Goal: Task Accomplishment & Management: Manage account settings

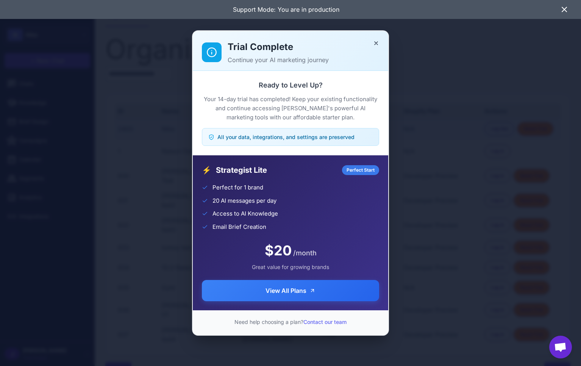
click at [298, 59] on p "Continue your AI marketing journey" at bounding box center [303, 59] width 151 height 9
click at [379, 41] on button "Close" at bounding box center [376, 43] width 12 height 12
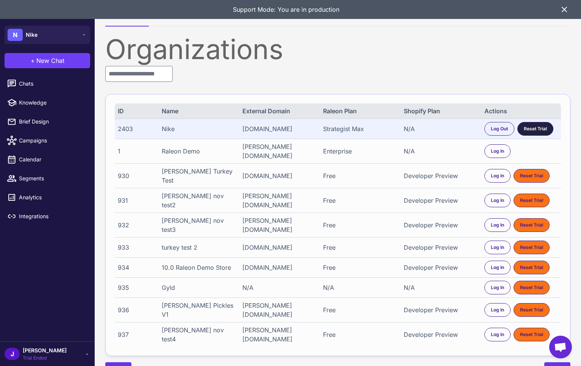
click at [534, 126] on span "Reset Trial" at bounding box center [535, 128] width 23 height 7
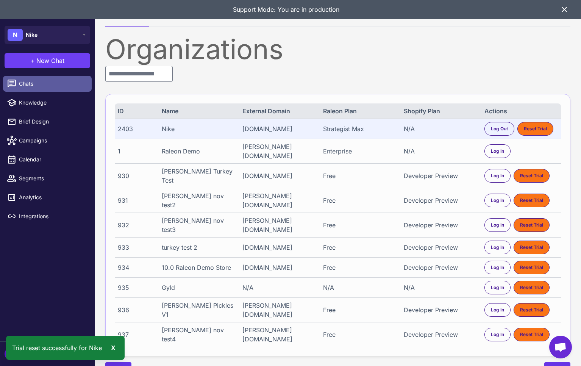
click at [30, 81] on span "Chats" at bounding box center [52, 83] width 67 height 8
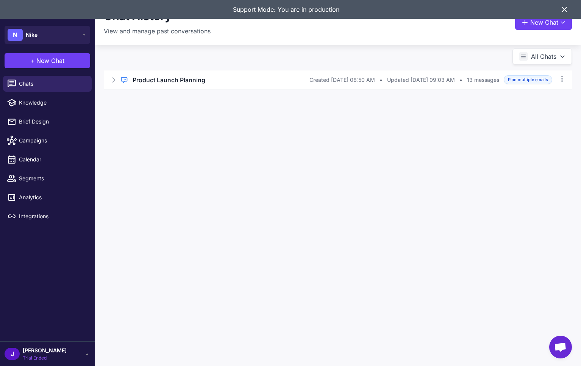
click at [33, 55] on button "+ New Chat" at bounding box center [48, 60] width 86 height 15
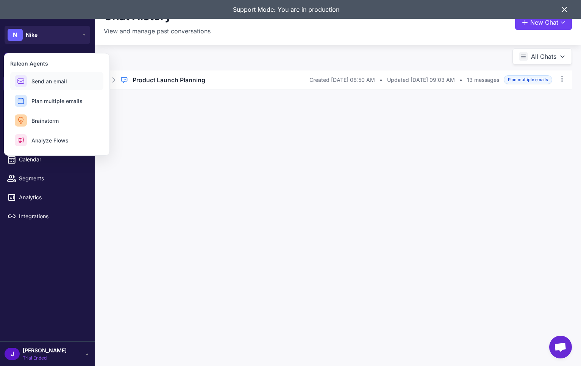
click at [75, 85] on button "Send an email" at bounding box center [56, 81] width 93 height 18
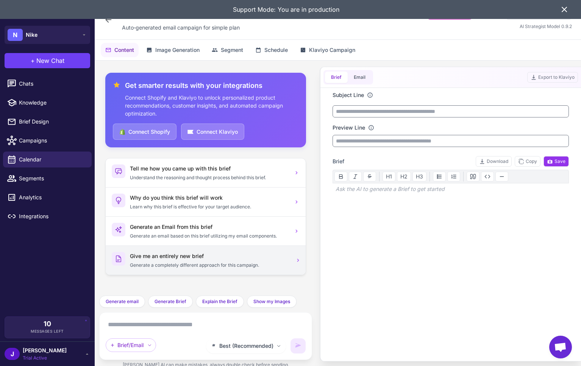
click at [159, 259] on h3 "Give me an entirely new brief" at bounding box center [209, 256] width 159 height 8
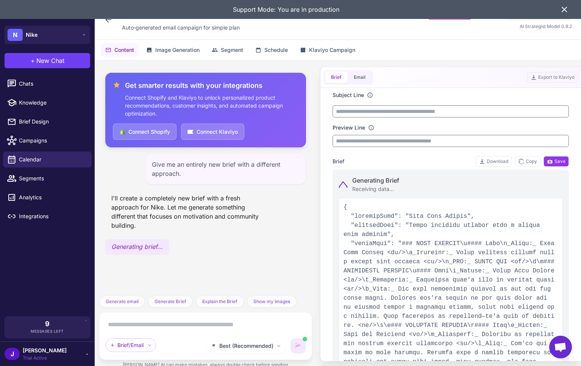
type input "**********"
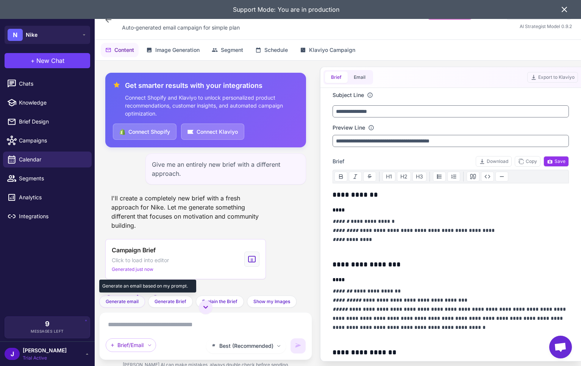
click at [114, 298] on span "Generate email" at bounding box center [122, 301] width 33 height 7
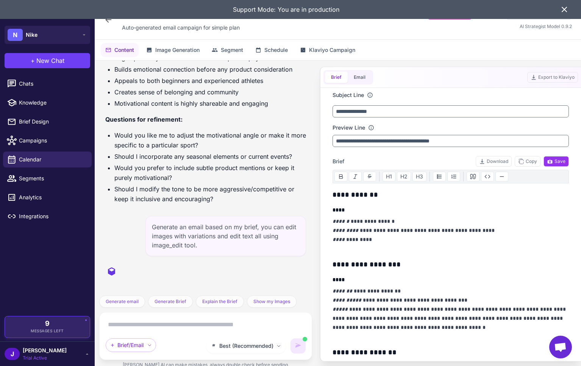
click at [53, 324] on div "9 Messages Left" at bounding box center [47, 327] width 74 height 14
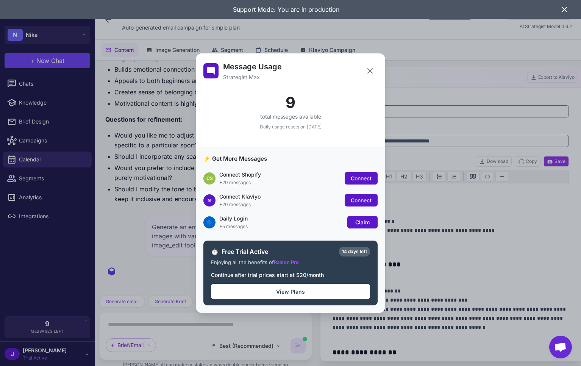
drag, startPoint x: 362, startPoint y: 223, endPoint x: 362, endPoint y: 191, distance: 31.8
click at [362, 221] on span "Claim" at bounding box center [362, 222] width 14 height 6
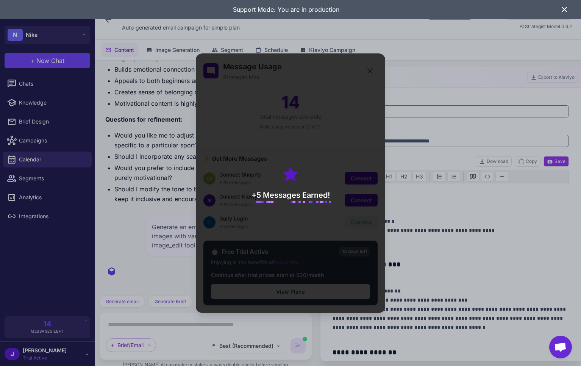
click at [370, 70] on div "+5 Messages Earned!" at bounding box center [290, 182] width 189 height 259
click at [373, 72] on div "+5 Messages Earned!" at bounding box center [290, 182] width 189 height 259
click at [372, 71] on div "+5 Messages Earned!" at bounding box center [290, 182] width 189 height 259
click at [372, 70] on div "+5 Messages Earned!" at bounding box center [290, 182] width 189 height 259
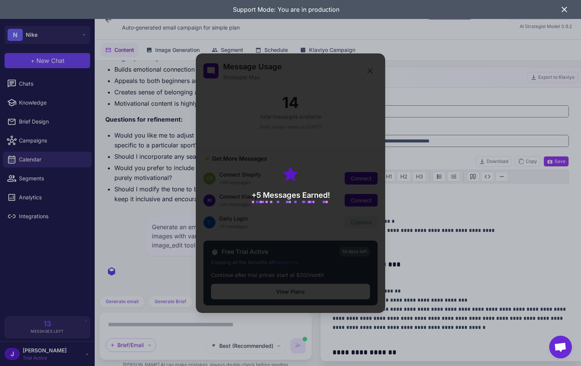
click at [368, 72] on div "+5 Messages Earned!" at bounding box center [290, 182] width 189 height 259
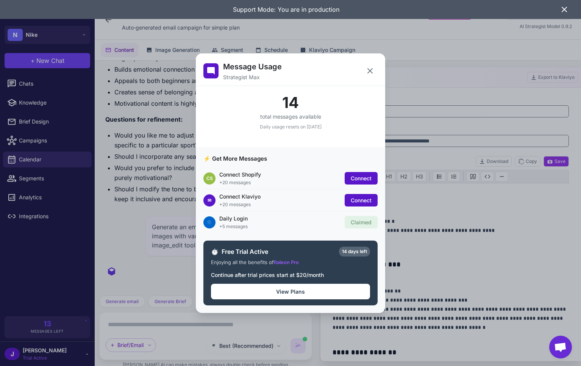
click at [372, 70] on icon at bounding box center [369, 70] width 9 height 9
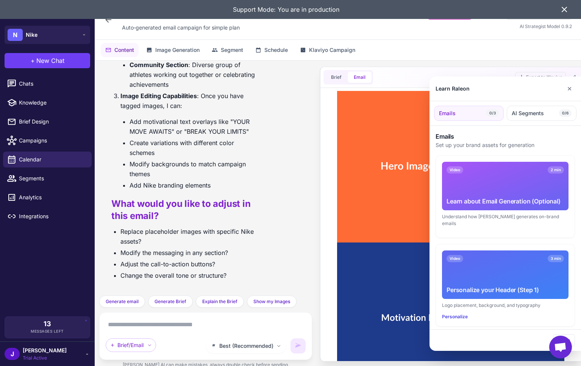
scroll to position [908, 0]
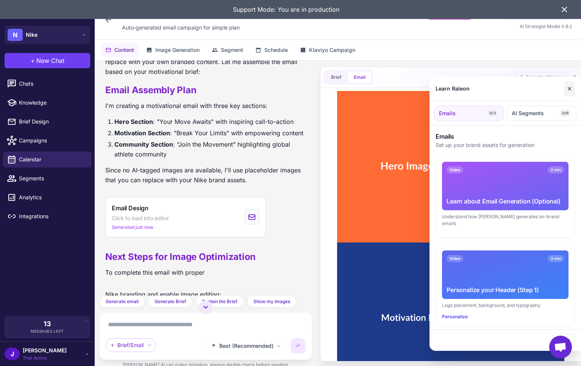
click at [573, 89] on button "✕" at bounding box center [569, 88] width 11 height 15
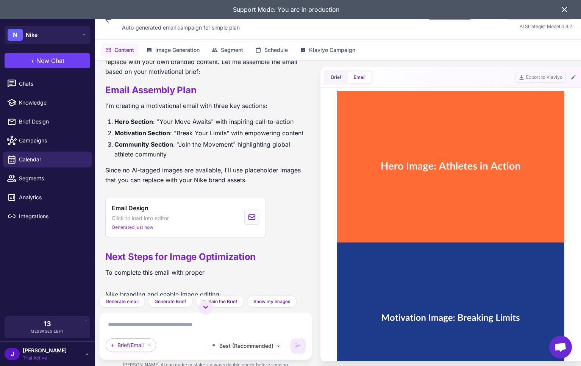
click at [566, 10] on icon at bounding box center [563, 9] width 9 height 9
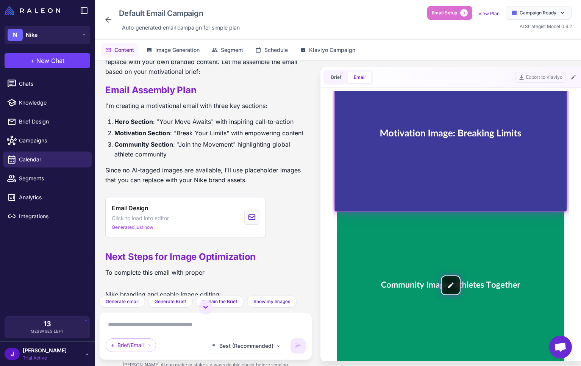
scroll to position [0, 0]
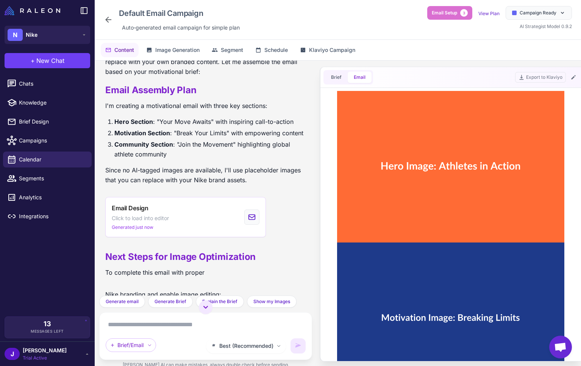
click at [32, 354] on span "Trial Active" at bounding box center [45, 357] width 44 height 7
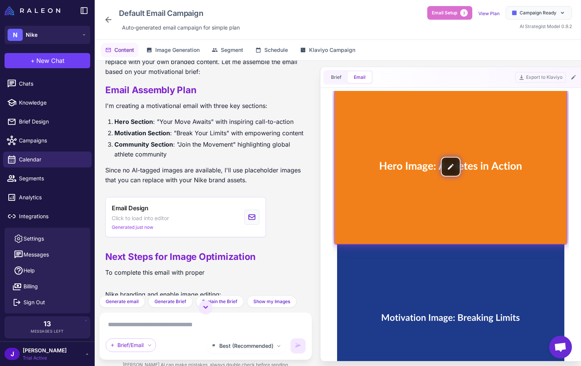
click at [477, 170] on img at bounding box center [451, 166] width 232 height 154
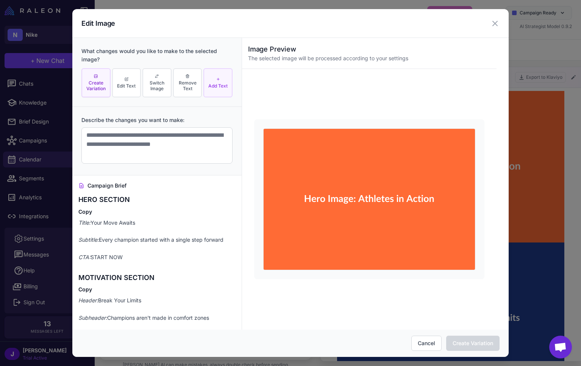
click at [221, 86] on span "Add Text" at bounding box center [217, 86] width 19 height 6
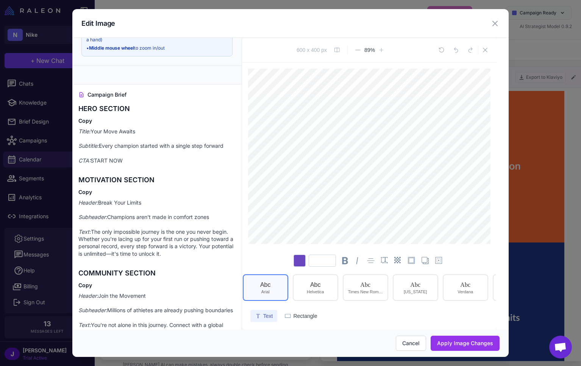
scroll to position [93, 0]
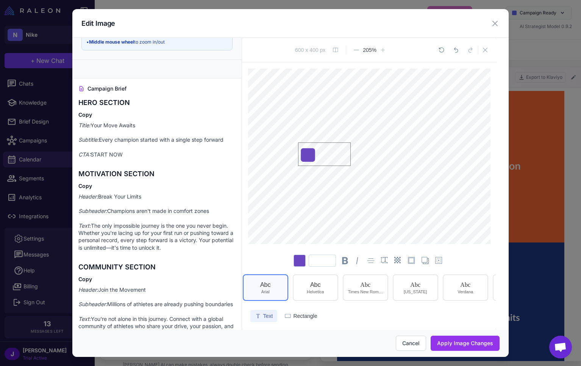
type textarea "*"
type textarea "**********"
click at [497, 238] on div "What changes would you like to make to the selected image? Create Variation Edi…" at bounding box center [290, 183] width 436 height 291
click at [497, 176] on div "What changes would you like to make to the selected image? Create Variation Edi…" at bounding box center [290, 183] width 436 height 291
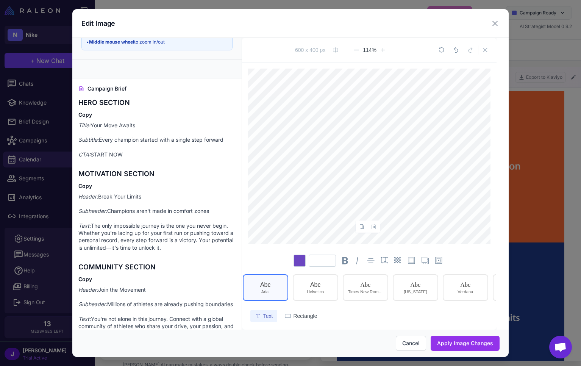
click at [407, 23] on div "Edit Image" at bounding box center [290, 23] width 436 height 29
click at [466, 344] on button "Apply Image Changes" at bounding box center [464, 342] width 69 height 15
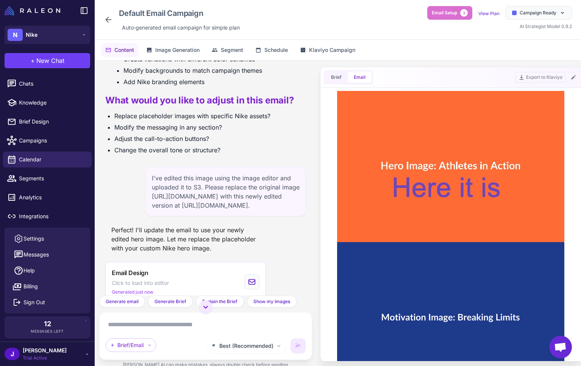
scroll to position [1580, 0]
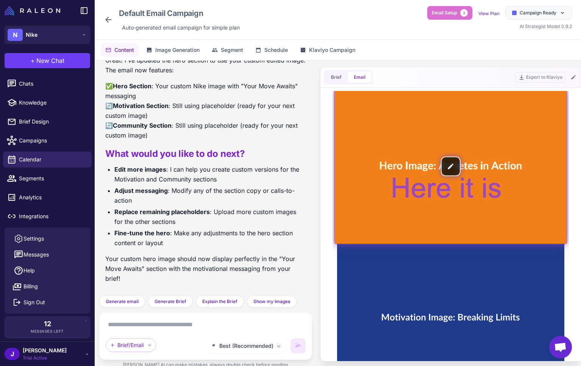
click at [449, 168] on img at bounding box center [451, 166] width 232 height 154
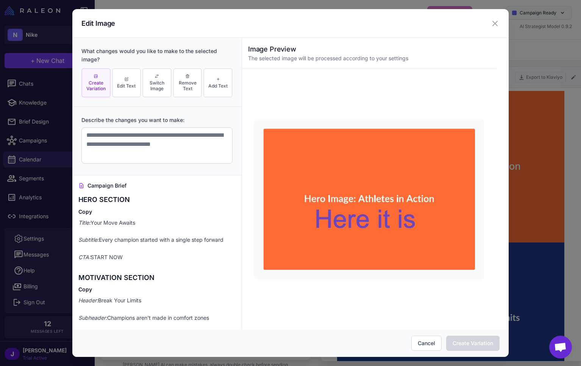
scroll to position [1581, 0]
click at [93, 74] on button "Create Variation" at bounding box center [95, 82] width 29 height 29
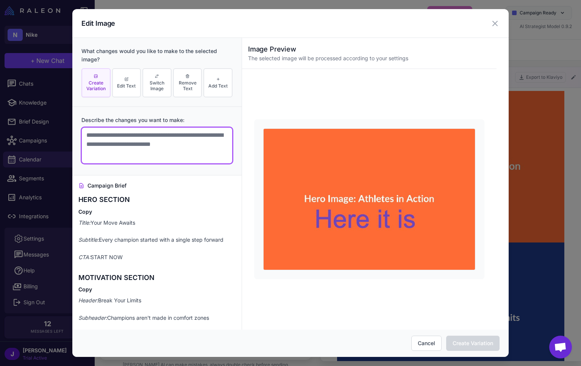
drag, startPoint x: 118, startPoint y: 132, endPoint x: 112, endPoint y: 139, distance: 8.9
click at [115, 136] on textarea at bounding box center [156, 145] width 151 height 36
type textarea "**********"
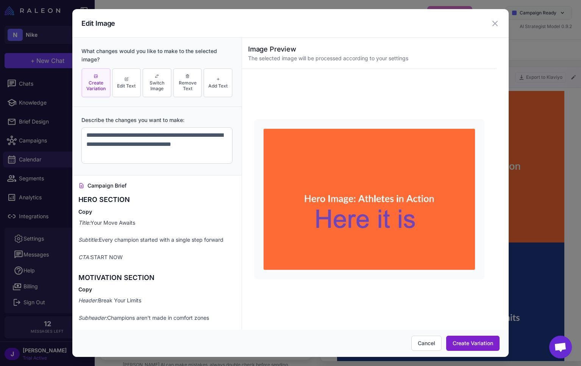
click at [480, 337] on button "Create Variation" at bounding box center [472, 342] width 53 height 15
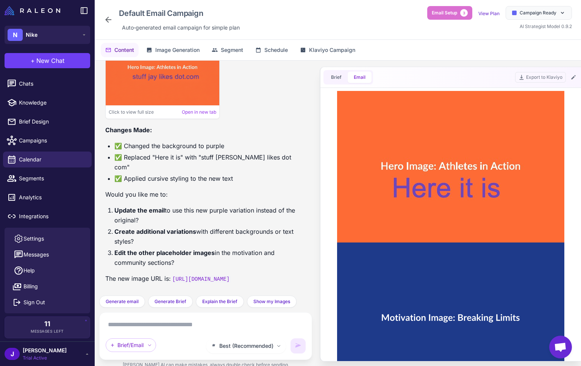
scroll to position [2254, 0]
click at [203, 324] on textarea at bounding box center [206, 324] width 200 height 12
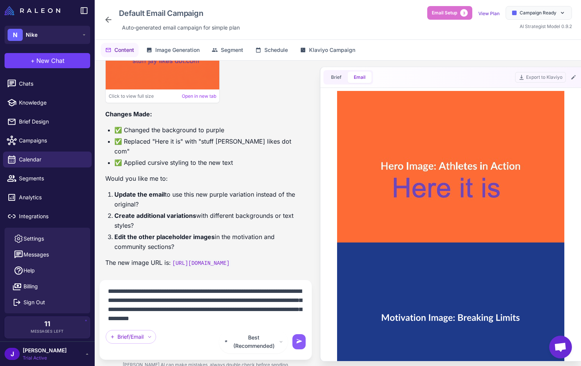
scroll to position [10, 0]
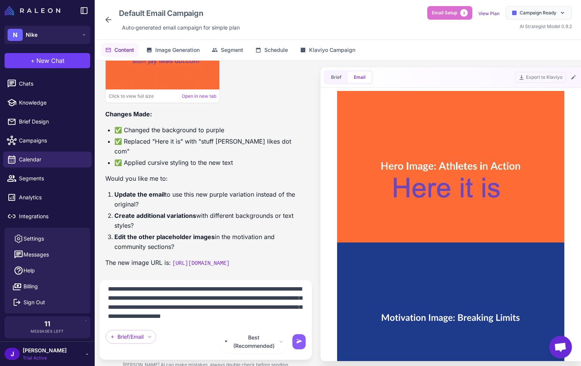
type textarea "**********"
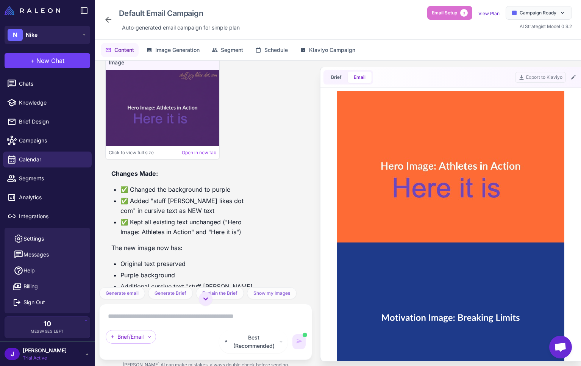
scroll to position [2724, 0]
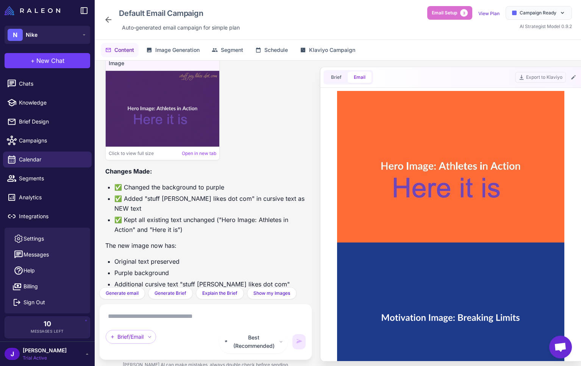
click at [171, 146] on img at bounding box center [163, 109] width 114 height 76
click at [202, 160] on div "Click to view full size Open in new tab" at bounding box center [163, 152] width 114 height 13
click at [203, 157] on link "Open in new tab" at bounding box center [199, 153] width 34 height 7
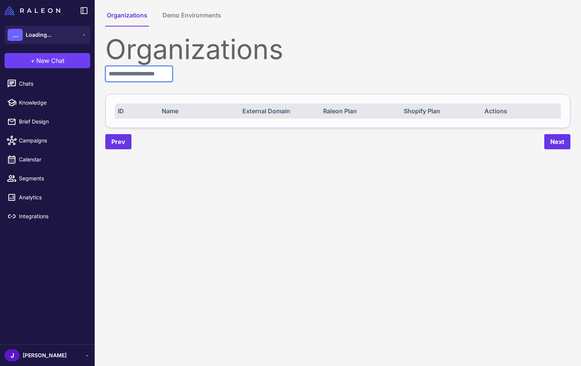
click at [122, 81] on input "text" at bounding box center [138, 74] width 67 height 16
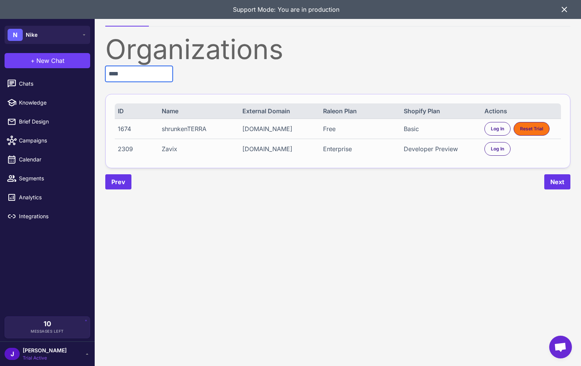
type input "****"
click at [170, 153] on div "Zavix" at bounding box center [198, 148] width 73 height 9
click at [496, 152] on span "Log In" at bounding box center [497, 148] width 13 height 7
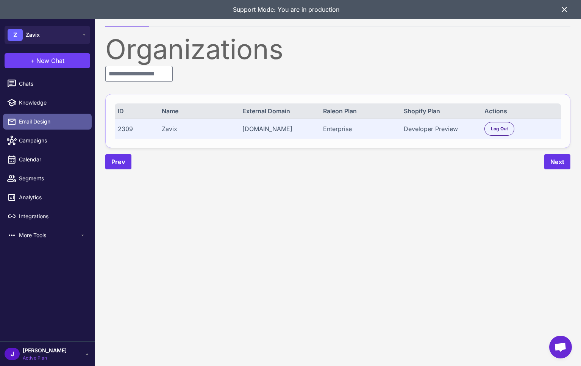
click at [30, 123] on span "Email Design" at bounding box center [52, 121] width 67 height 8
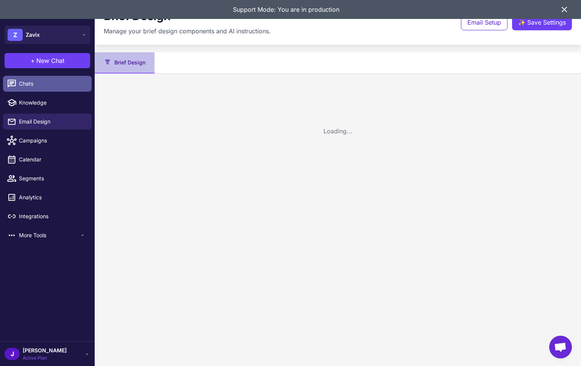
click at [27, 90] on link "Chats" at bounding box center [47, 84] width 89 height 16
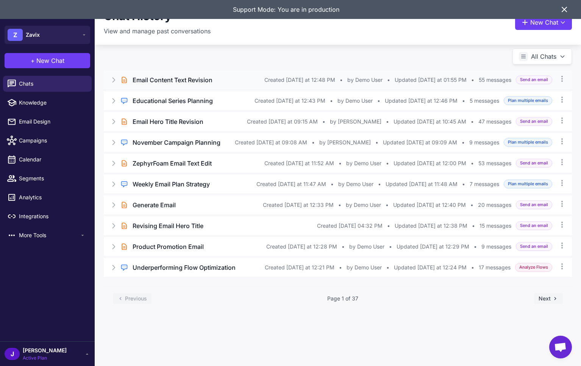
click at [162, 78] on h3 "Email Content Text Revision" at bounding box center [172, 79] width 80 height 9
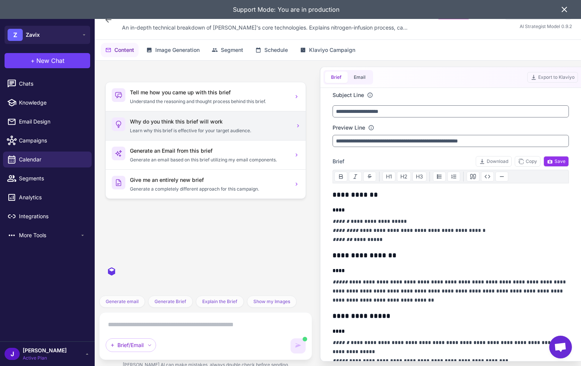
scroll to position [3540, 0]
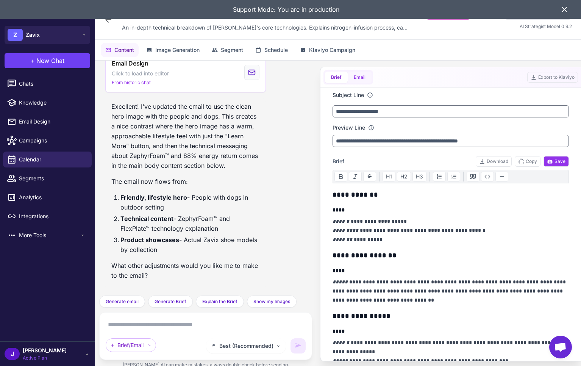
click at [354, 76] on button "Email" at bounding box center [359, 77] width 24 height 11
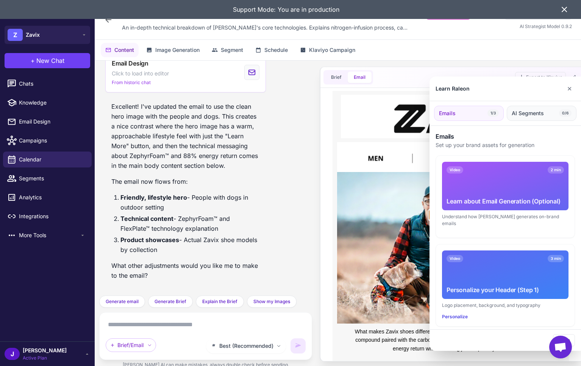
scroll to position [0, 0]
click at [573, 86] on button "✕" at bounding box center [569, 88] width 11 height 15
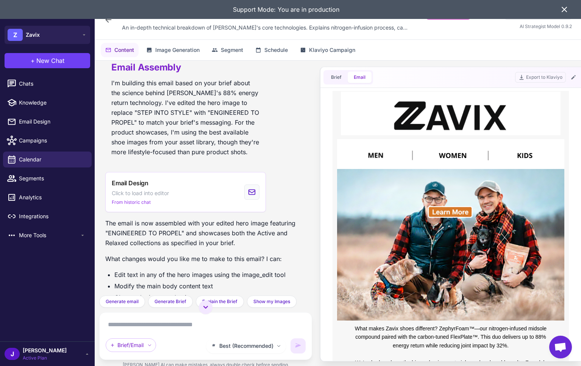
scroll to position [899, 0]
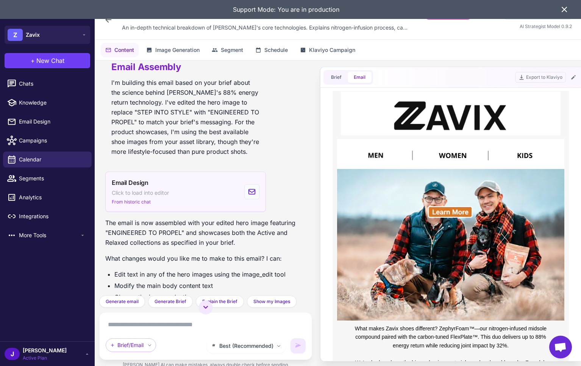
click at [188, 198] on div "Email Design Click to load into editor From historic chat" at bounding box center [185, 191] width 161 height 40
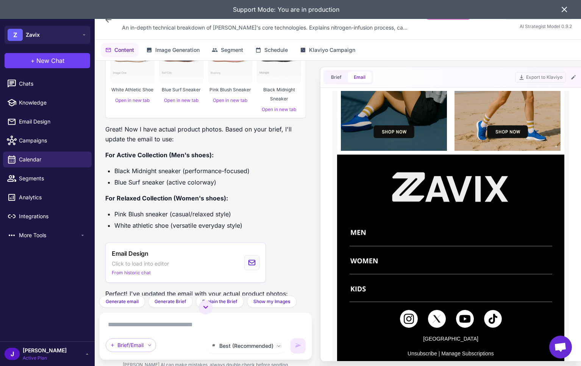
scroll to position [1437, 0]
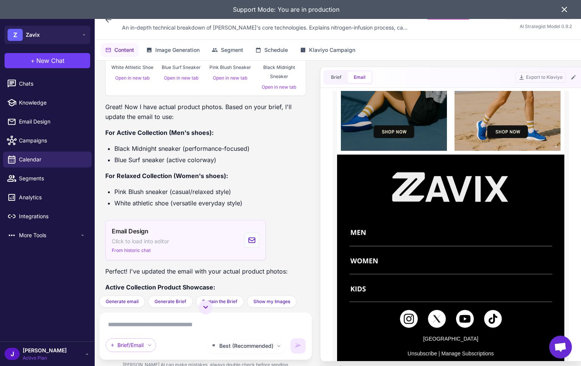
click at [196, 237] on div "Email Design Click to load into editor From historic chat" at bounding box center [185, 240] width 161 height 40
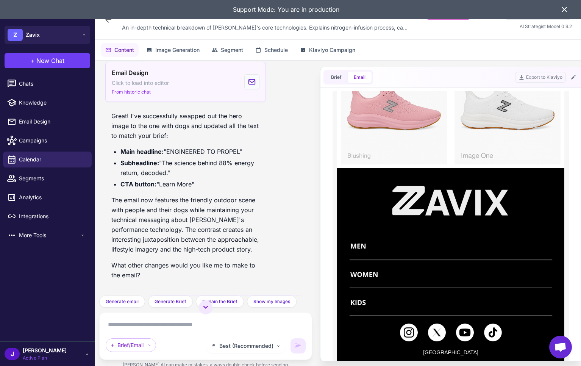
scroll to position [2188, 0]
click at [173, 85] on div "Email Design Click to load into editor From historic chat" at bounding box center [185, 81] width 161 height 40
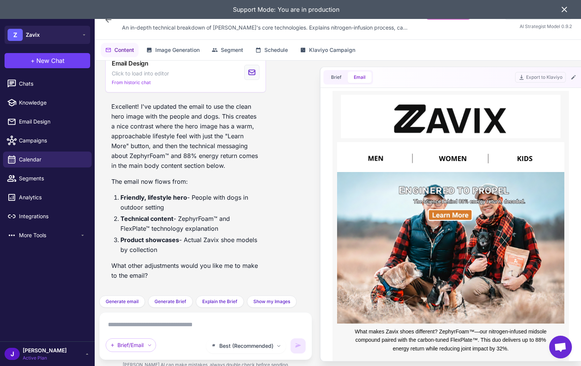
scroll to position [3540, 0]
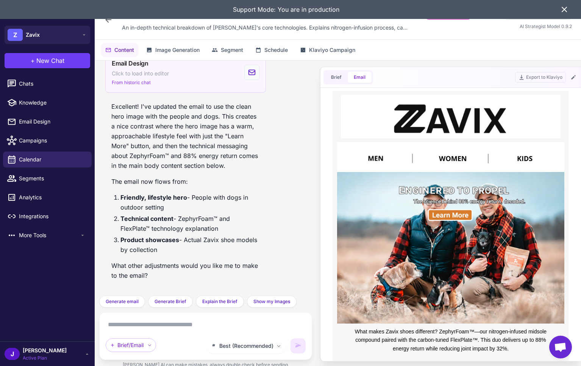
click at [183, 76] on div "Email Design Click to load into editor From historic chat" at bounding box center [185, 72] width 161 height 40
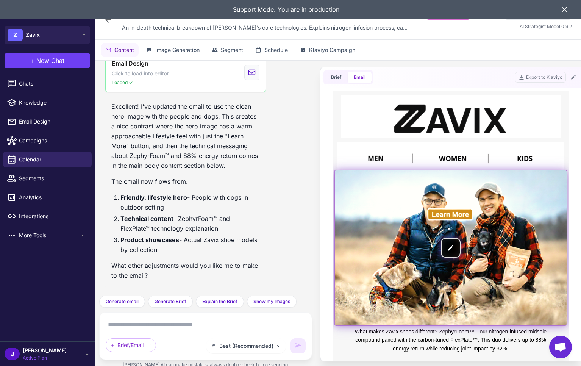
click at [451, 245] on img at bounding box center [451, 247] width 232 height 154
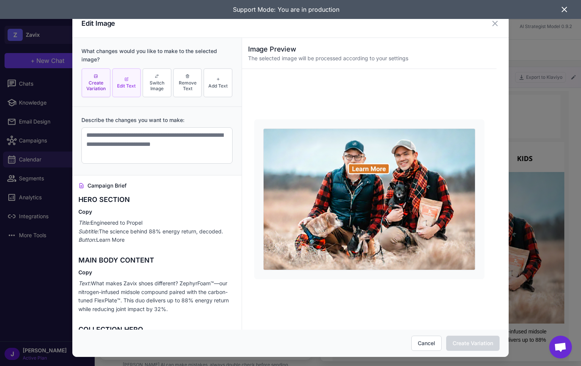
click at [129, 88] on span "Edit Text" at bounding box center [126, 86] width 19 height 6
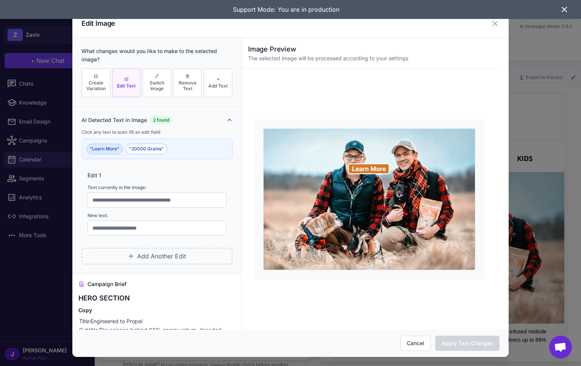
click at [104, 148] on button ""Learn More"" at bounding box center [104, 148] width 36 height 11
type input "**********"
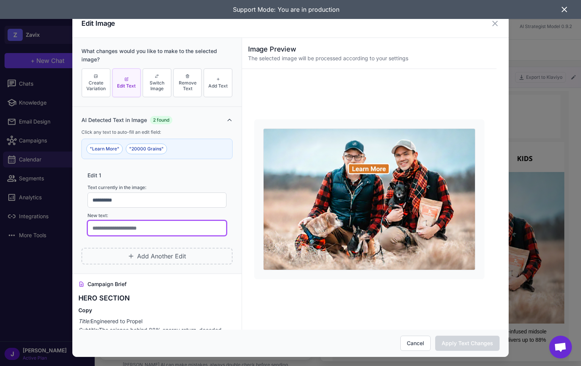
click at [114, 228] on input "text" at bounding box center [156, 227] width 139 height 15
type input "**********"
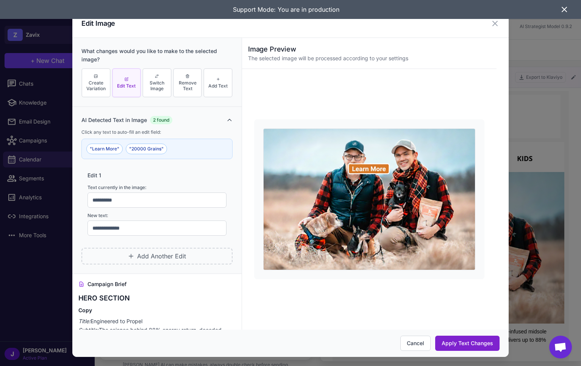
click at [464, 344] on button "Apply Text Changes" at bounding box center [467, 342] width 64 height 15
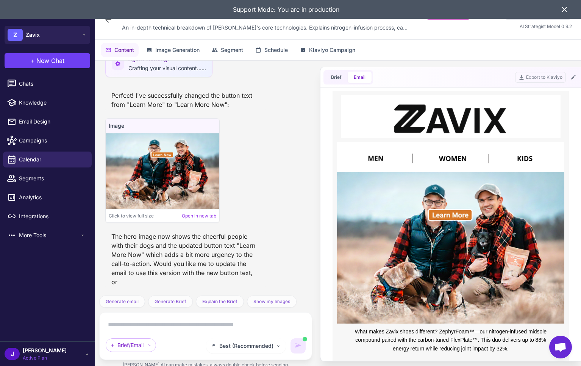
scroll to position [3889, 0]
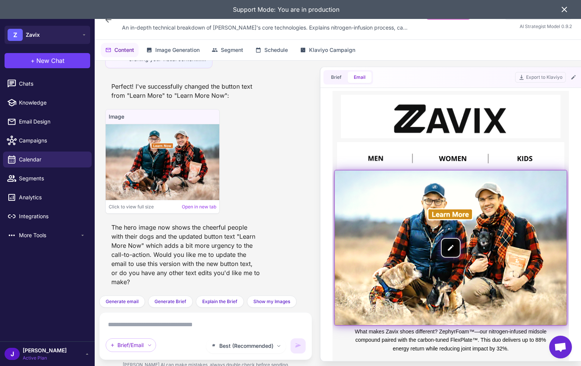
click at [448, 251] on img at bounding box center [451, 247] width 232 height 154
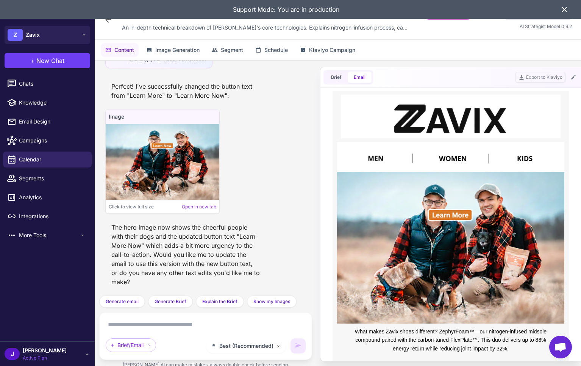
scroll to position [0, 0]
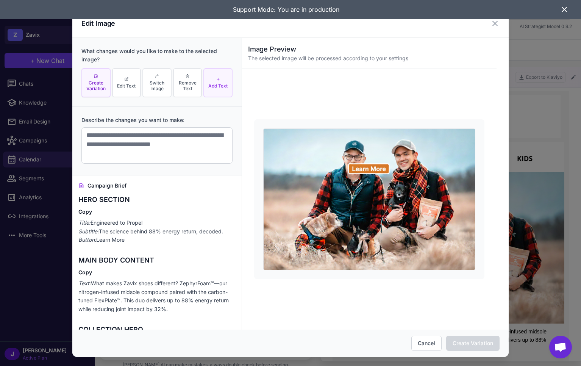
click at [223, 82] on button "Add Text" at bounding box center [217, 82] width 29 height 29
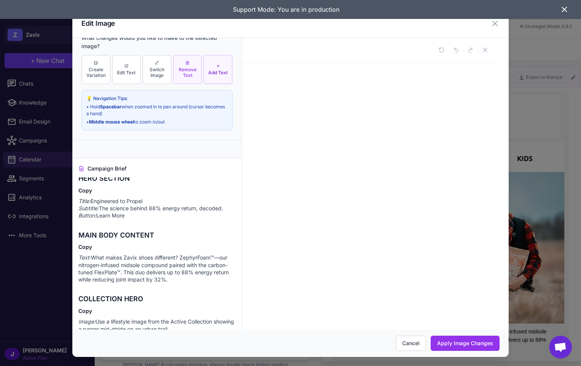
scroll to position [15, 0]
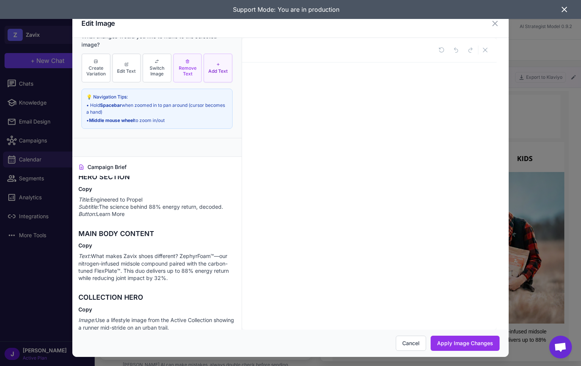
click at [182, 75] on span "Remove Text" at bounding box center [187, 70] width 25 height 11
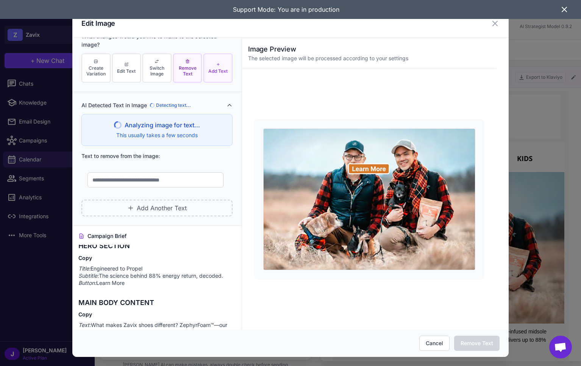
click at [220, 67] on button "Add Text" at bounding box center [217, 67] width 29 height 29
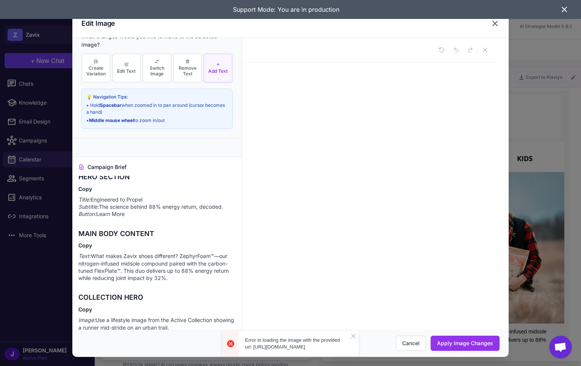
click at [494, 25] on icon at bounding box center [494, 23] width 9 height 9
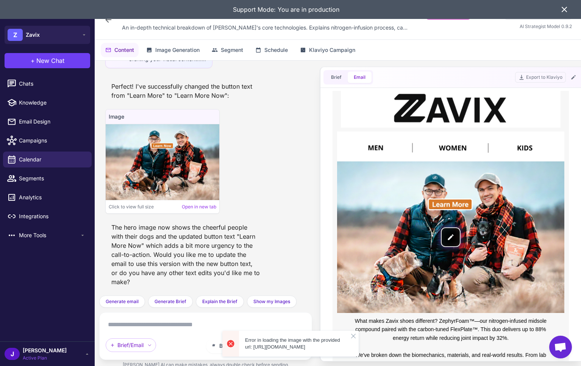
scroll to position [13, 0]
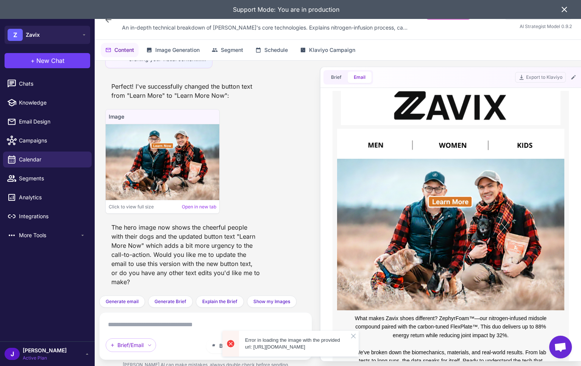
drag, startPoint x: 252, startPoint y: 333, endPoint x: 321, endPoint y: 345, distance: 69.9
click at [321, 345] on span "Error in loading the image with the provided url: https://raleon-images-cdn.s3.…" at bounding box center [294, 344] width 98 height 14
copy span "https://raleon-images-cdn.s3.amazonaws.com/gemini-edited-1759254870002-1oe51otu…"
click at [565, 8] on icon at bounding box center [563, 9] width 9 height 9
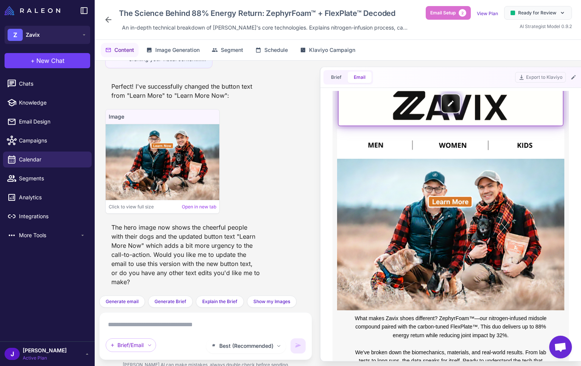
scroll to position [0, 0]
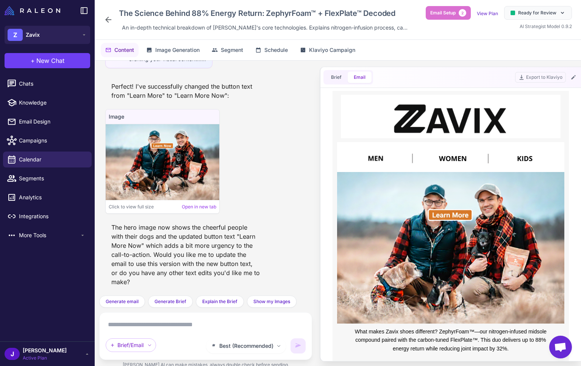
click at [190, 260] on div "The hero image now shows the cheerful people with their dogs and the updated bu…" at bounding box center [185, 255] width 161 height 70
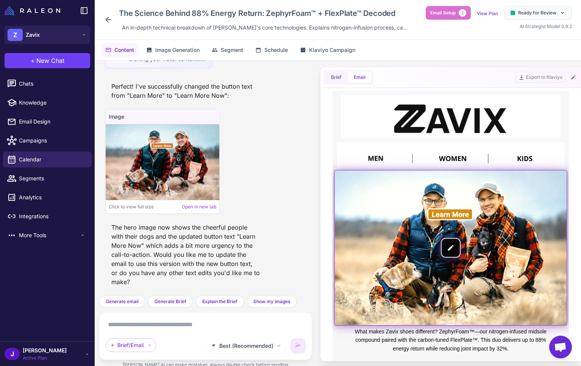
click at [450, 236] on img at bounding box center [451, 247] width 232 height 154
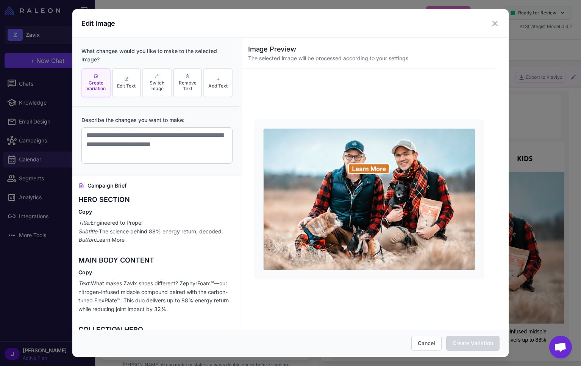
scroll to position [0, 0]
click at [220, 89] on button "Add Text" at bounding box center [217, 82] width 29 height 29
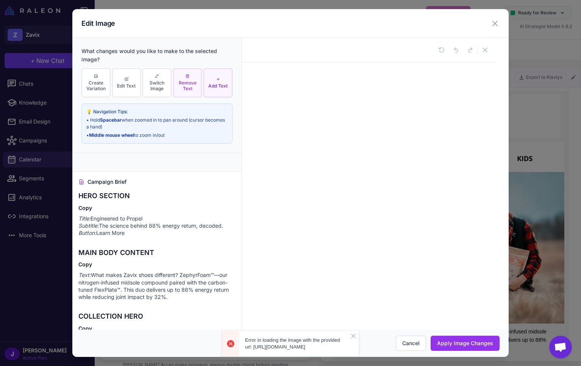
click at [188, 86] on span "Remove Text" at bounding box center [187, 85] width 25 height 11
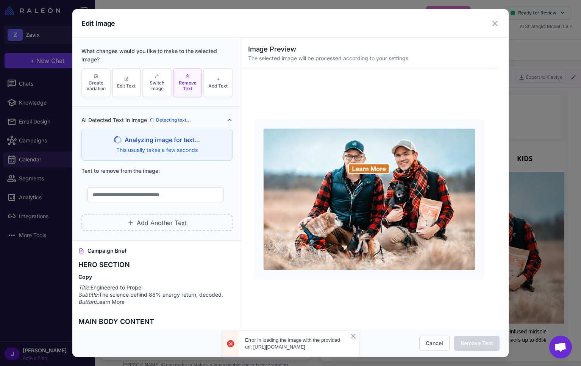
click at [351, 333] on icon "button" at bounding box center [353, 335] width 5 height 5
click at [217, 79] on icon at bounding box center [218, 79] width 5 height 5
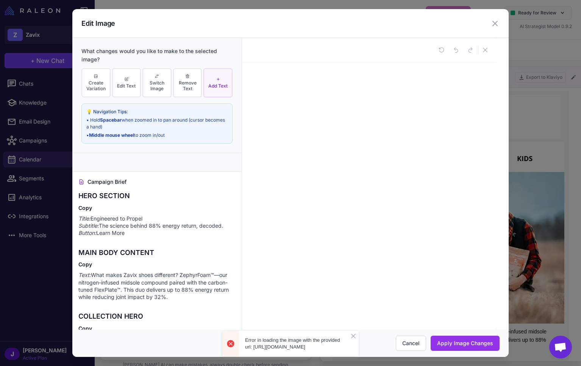
drag, startPoint x: 404, startPoint y: 207, endPoint x: 411, endPoint y: 206, distance: 6.6
click at [407, 206] on div at bounding box center [369, 183] width 254 height 291
click at [485, 337] on button "Apply Image Changes" at bounding box center [464, 342] width 69 height 15
click at [467, 342] on button "Apply Image Changes" at bounding box center [464, 342] width 69 height 15
click at [459, 347] on button "Apply Image Changes" at bounding box center [464, 342] width 69 height 15
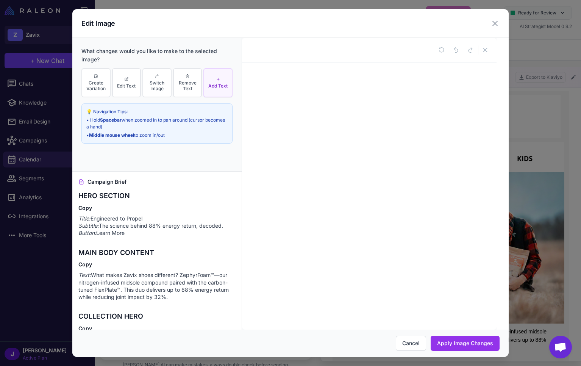
drag, startPoint x: 459, startPoint y: 346, endPoint x: 422, endPoint y: 317, distance: 47.4
click at [457, 344] on button "Apply Image Changes" at bounding box center [464, 342] width 69 height 15
click at [148, 124] on div "• Hold Spacebar when zoomed in to pan around (cursor becomes a hand)" at bounding box center [156, 124] width 141 height 14
click at [310, 176] on div at bounding box center [369, 183] width 254 height 291
drag, startPoint x: 323, startPoint y: 121, endPoint x: 353, endPoint y: 99, distance: 37.4
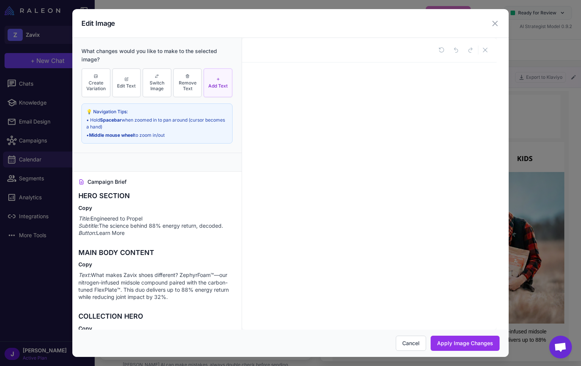
click at [323, 121] on div at bounding box center [369, 183] width 254 height 291
drag, startPoint x: 498, startPoint y: 23, endPoint x: 494, endPoint y: 20, distance: 5.4
click at [497, 23] on icon at bounding box center [494, 23] width 9 height 9
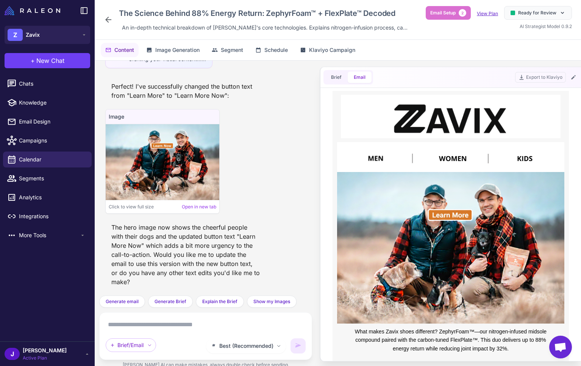
scroll to position [0, 0]
click at [34, 98] on span "Knowledge" at bounding box center [52, 102] width 67 height 8
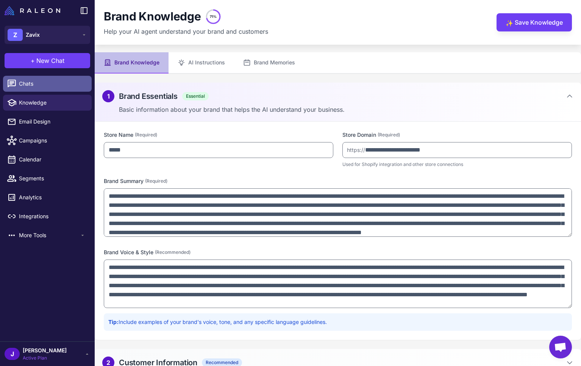
click at [34, 85] on span "Chats" at bounding box center [52, 83] width 67 height 8
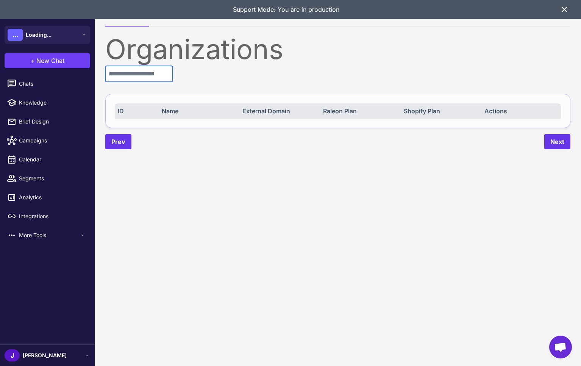
click at [147, 76] on input "text" at bounding box center [138, 74] width 67 height 16
type input "***"
click at [34, 354] on span "Active Plan" at bounding box center [45, 357] width 44 height 7
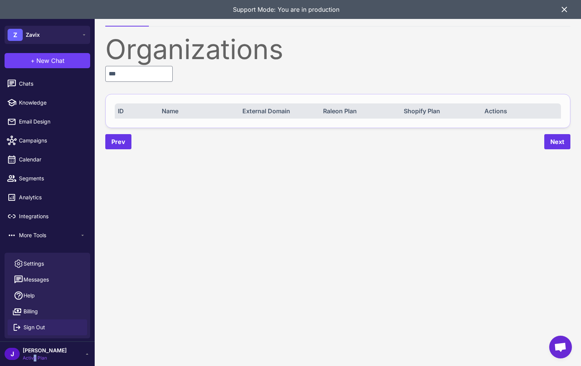
click at [33, 326] on span "Sign Out" at bounding box center [34, 327] width 22 height 8
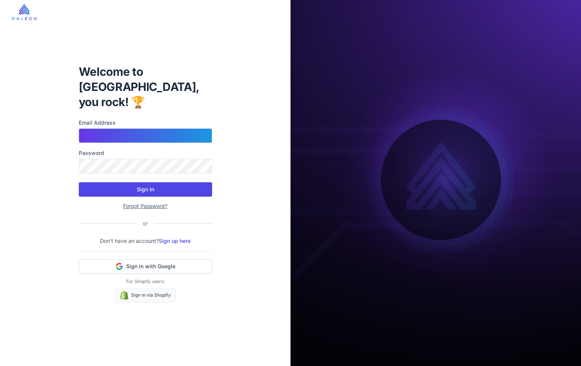
type input "**********"
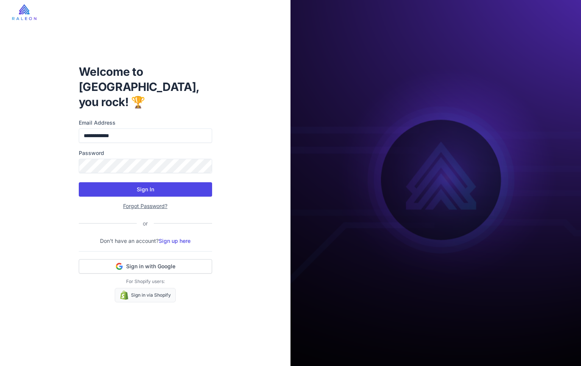
click at [146, 182] on button "Sign In" at bounding box center [145, 189] width 133 height 14
